Goal: Task Accomplishment & Management: Manage account settings

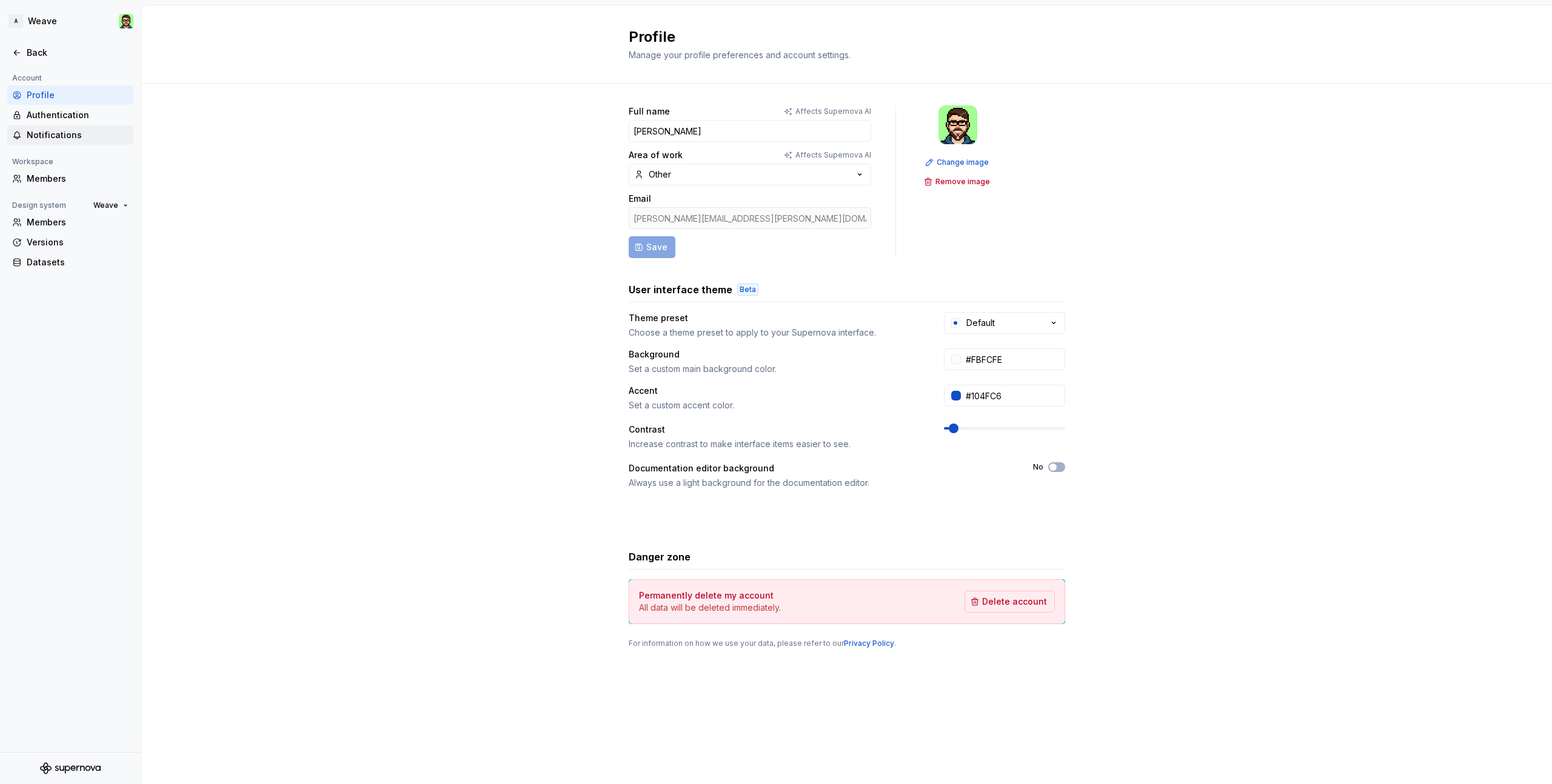
click at [43, 135] on div "Notifications" at bounding box center [77, 135] width 102 height 12
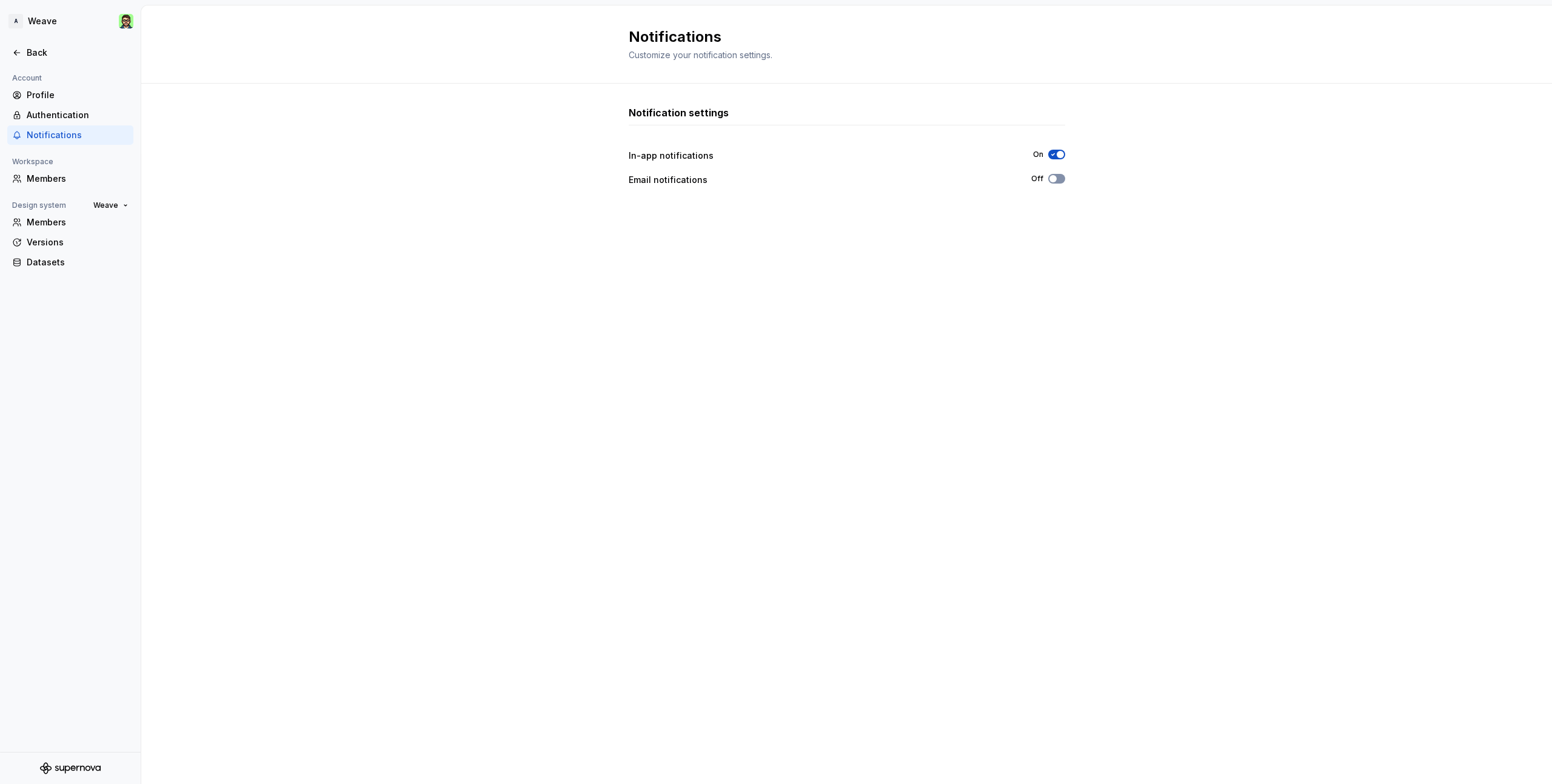
click at [1057, 180] on icon "button" at bounding box center [1053, 179] width 10 height 7
click at [1055, 179] on icon "button" at bounding box center [1053, 179] width 10 height 7
click at [1056, 179] on button "Off" at bounding box center [1056, 179] width 17 height 10
drag, startPoint x: 1010, startPoint y: 267, endPoint x: 1014, endPoint y: 252, distance: 15.5
click at [1010, 267] on div "Notification settings In-app notifications On Email notifications On" at bounding box center [847, 422] width 437 height 633
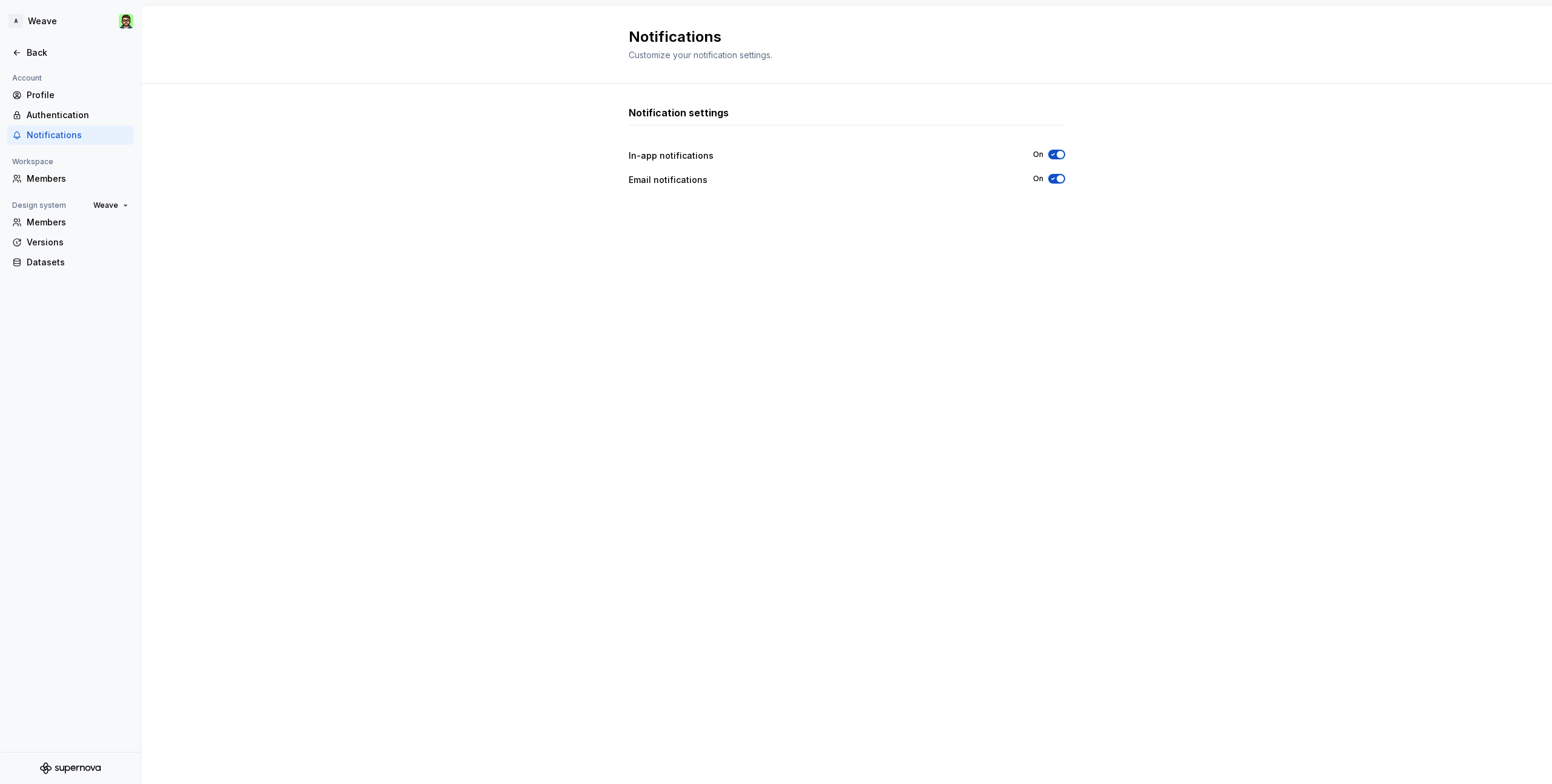
click at [1190, 208] on div "Notification settings In-app notifications On Email notifications On" at bounding box center [846, 433] width 1410 height 701
